Goal: Task Accomplishment & Management: Manage account settings

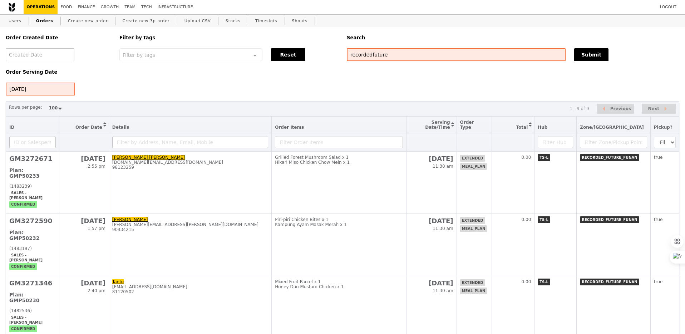
select select "100"
click at [294, 60] on button "Reset" at bounding box center [288, 54] width 34 height 13
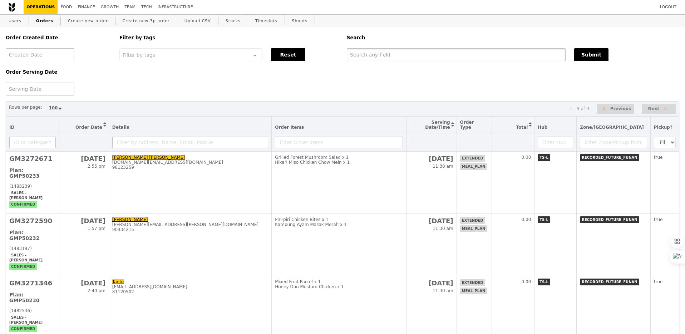
click at [367, 54] on input "text" at bounding box center [456, 54] width 219 height 13
paste input "GA3274516"
type input "GA3274516"
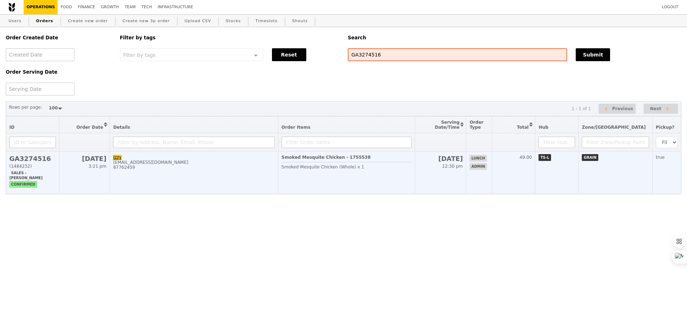
click at [274, 180] on td "Izzy [EMAIL_ADDRESS][DOMAIN_NAME] 87762459" at bounding box center [194, 173] width 168 height 42
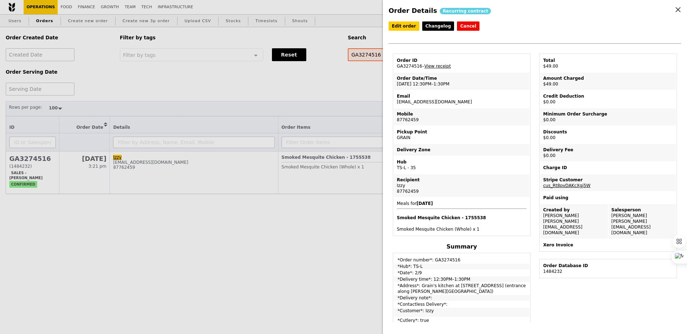
click at [412, 83] on td "Order Date/Time [DATE] 12:30PM–1:30PM" at bounding box center [462, 81] width 136 height 17
copy td "[DATE] 12:30PM–1:30PM"
click at [408, 22] on link "Edit order" at bounding box center [403, 25] width 31 height 9
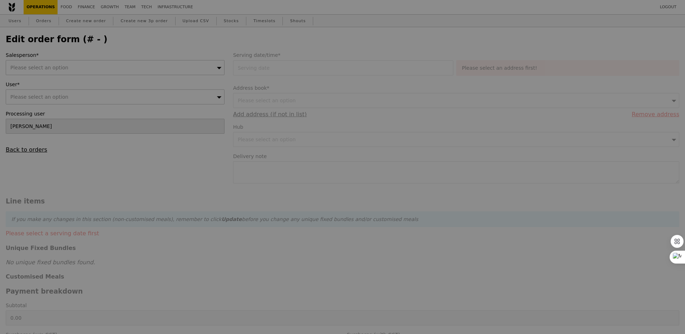
type input "[PERSON_NAME]"
type input "[DATE]"
type input "49.00"
checkbox input "true"
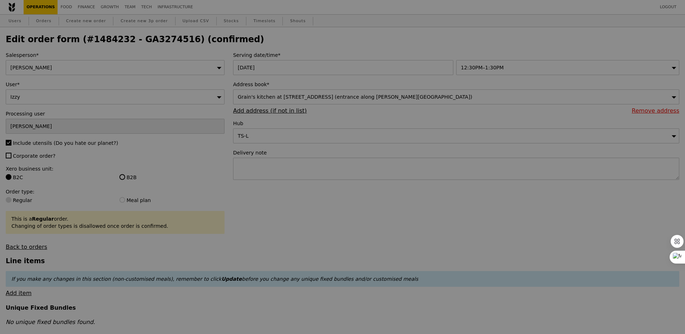
type input "Update"
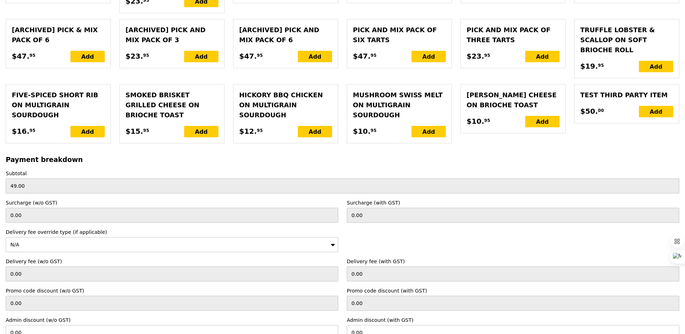
scroll to position [1558, 0]
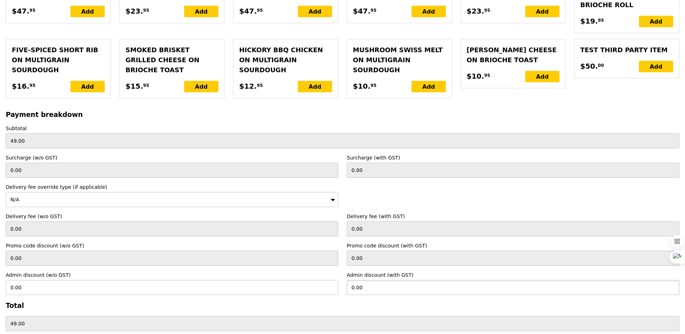
click at [368, 280] on input "0.00" at bounding box center [513, 287] width 333 height 15
type input "49"
type input "44.95"
type input "0.00"
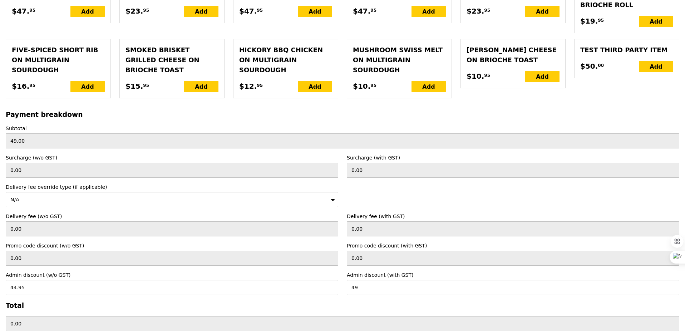
checkbox input "false"
type input "Loading..."
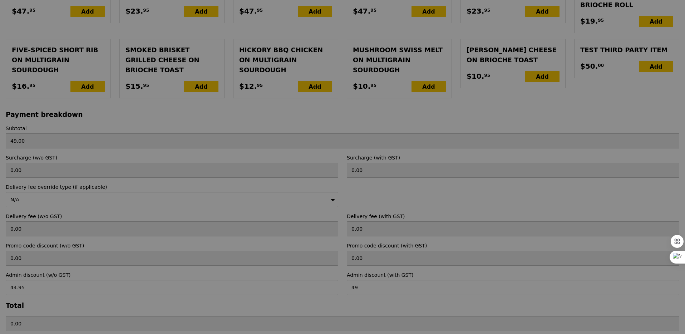
type input "0.00"
type input "49.00"
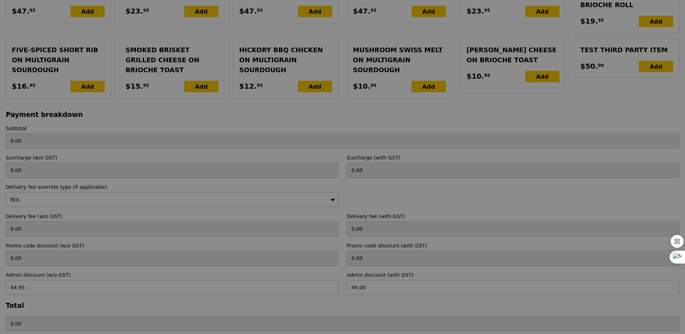
type input "Loading..."
type input "49.00"
type input "Update"
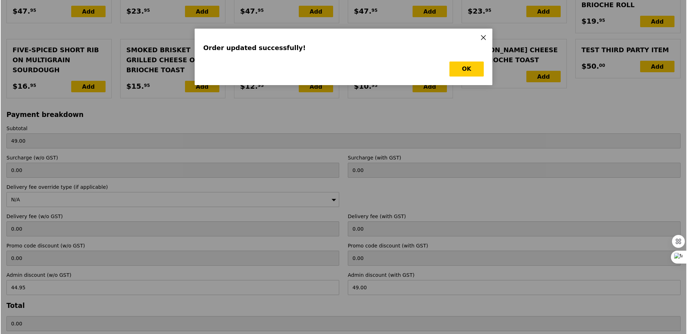
scroll to position [0, 0]
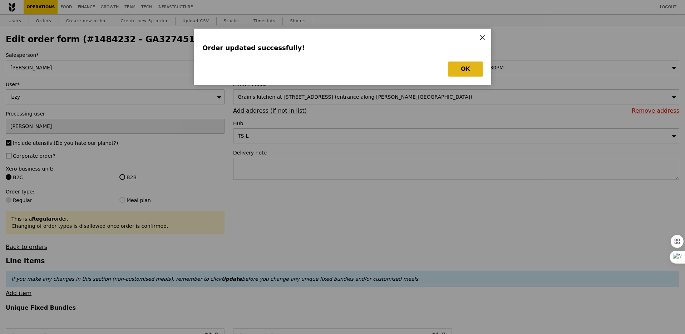
click at [465, 74] on button "OK" at bounding box center [465, 69] width 34 height 15
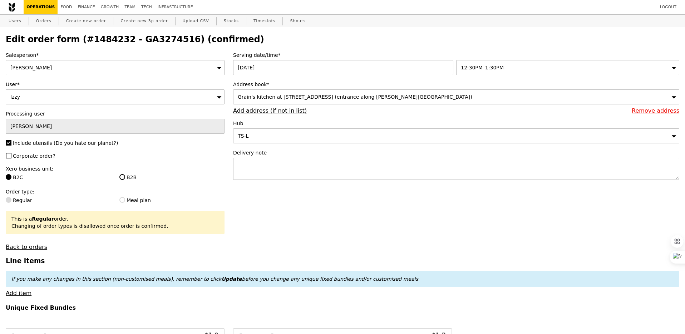
click at [149, 41] on h2 "Edit order form (#1484232 - GA3274516) (confirmed)" at bounding box center [343, 39] width 674 height 10
copy h2 "GA3274516"
click at [35, 23] on link "Orders" at bounding box center [43, 21] width 21 height 13
select select "100"
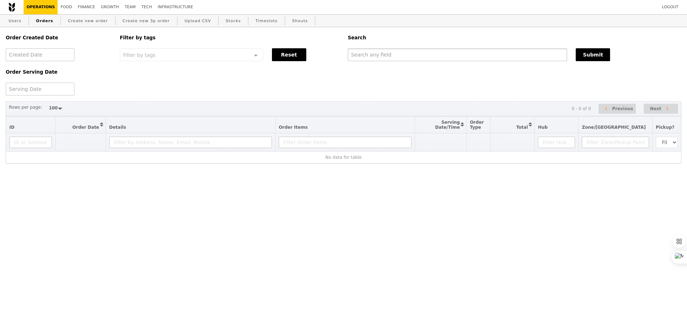
click at [449, 59] on input "text" at bounding box center [457, 54] width 219 height 13
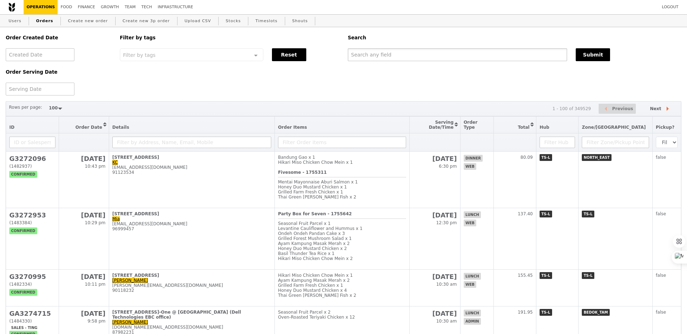
paste input "GA3274516"
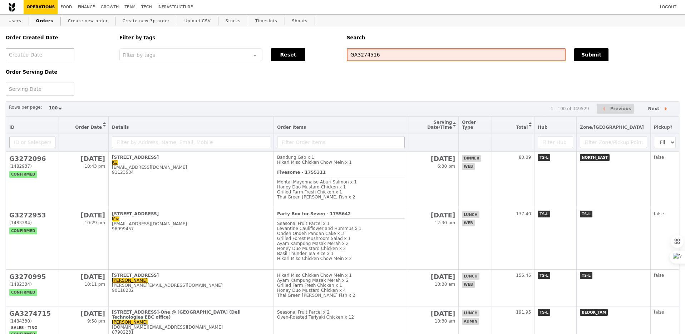
type input "GA3274516"
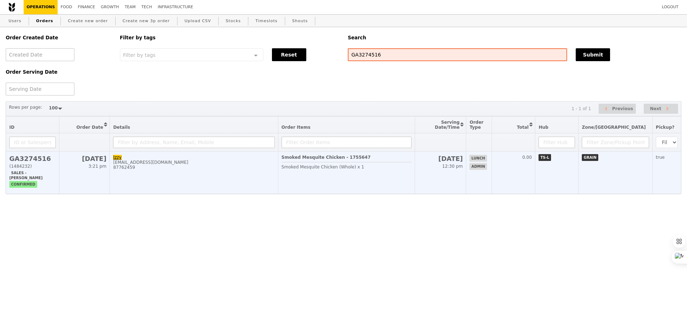
click at [415, 178] on td "Smoked Mesquite Chicken - 1755647 Smoked Mesquite Chicken (Whole) x 1" at bounding box center [346, 173] width 137 height 42
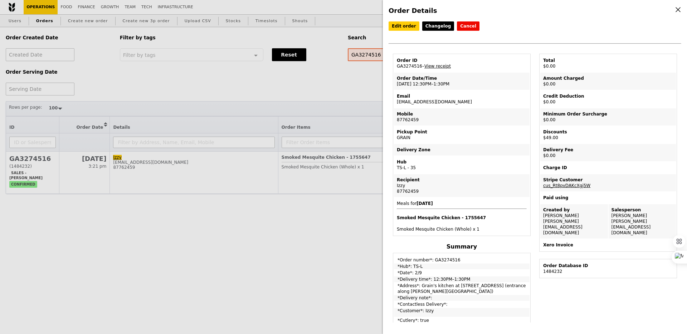
click at [357, 255] on div "Order Details Edit order Changelog Cancel Order ID GA3274516 – View receipt Ord…" at bounding box center [343, 167] width 687 height 334
